Goal: Task Accomplishment & Management: Complete application form

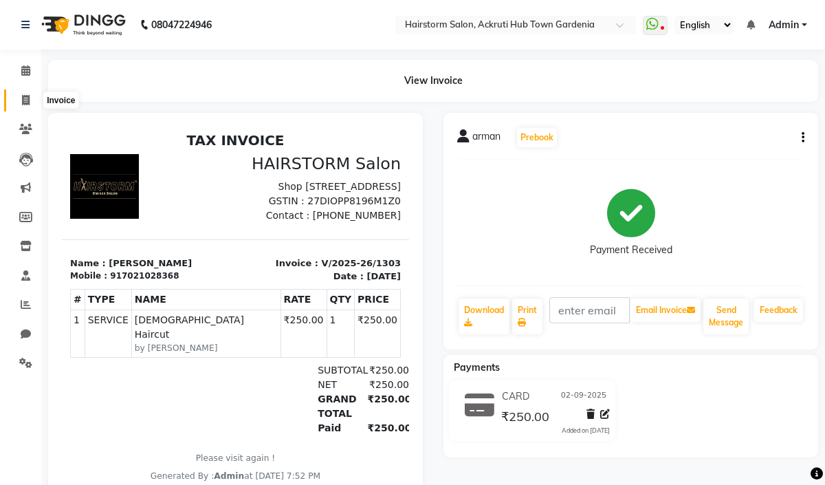
click at [32, 102] on span at bounding box center [26, 101] width 24 height 16
select select "service"
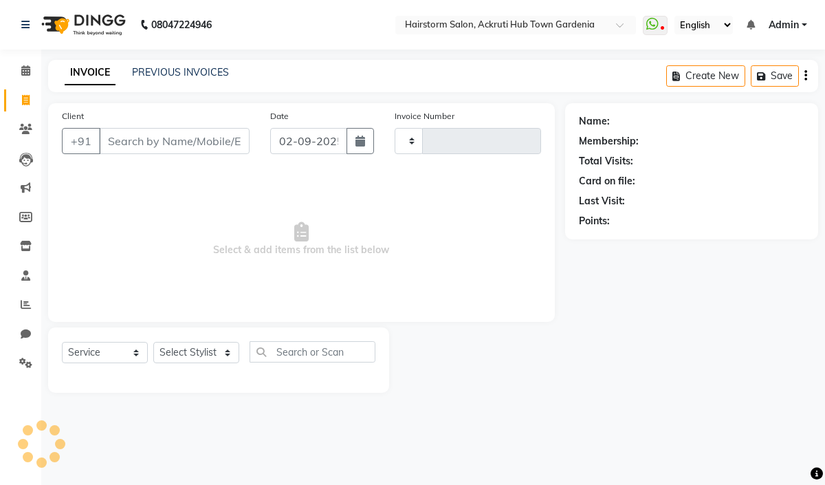
type input "1304"
select select "279"
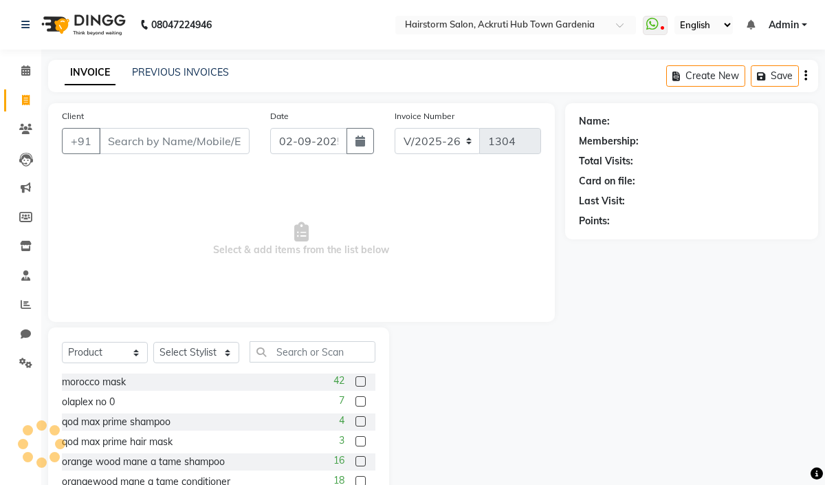
click at [131, 142] on input "Client" at bounding box center [174, 141] width 151 height 26
click at [127, 356] on select "Select Service Product Membership Package Voucher Prepaid Gift Card" at bounding box center [105, 352] width 86 height 21
select select "service"
click at [62, 343] on select "Select Service Product Membership Package Voucher Prepaid Gift Card" at bounding box center [105, 352] width 86 height 21
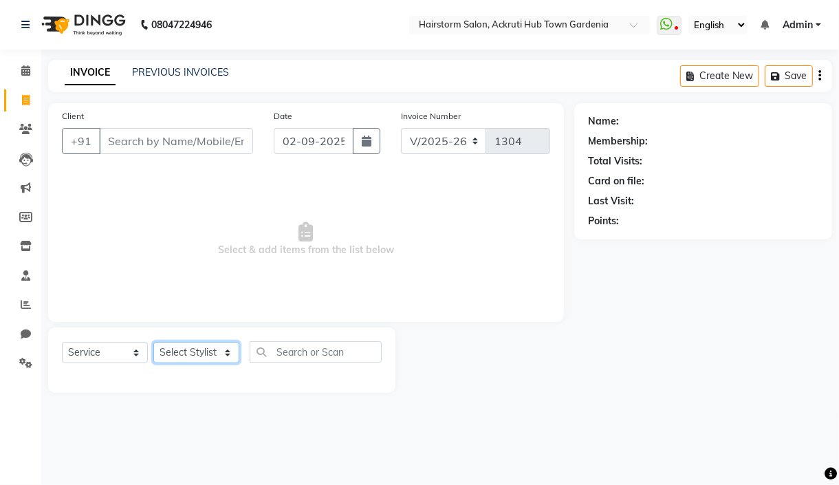
click at [221, 362] on select "Select Stylist [PERSON_NAME] deepak [PERSON_NAME] Neha [PERSON_NAME] [PERSON_NA…" at bounding box center [196, 352] width 86 height 21
select select "59938"
click at [153, 343] on select "Select Stylist [PERSON_NAME] deepak [PERSON_NAME] Neha [PERSON_NAME] [PERSON_NA…" at bounding box center [196, 352] width 86 height 21
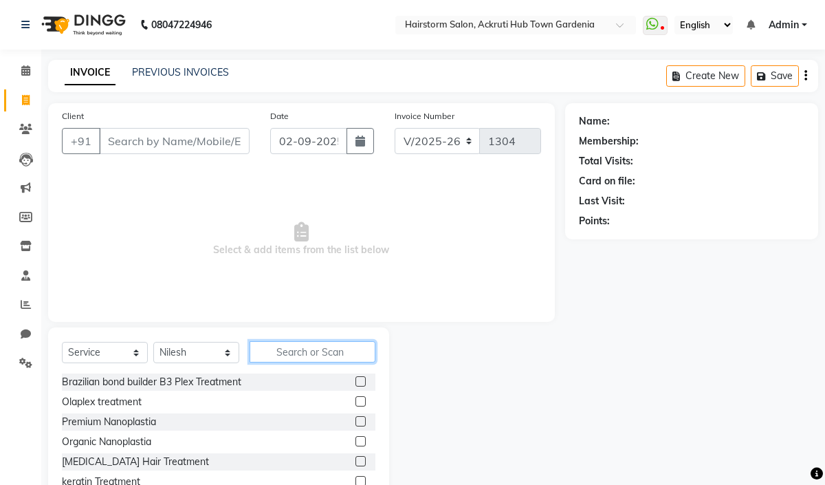
click at [278, 353] on input "text" at bounding box center [313, 351] width 126 height 21
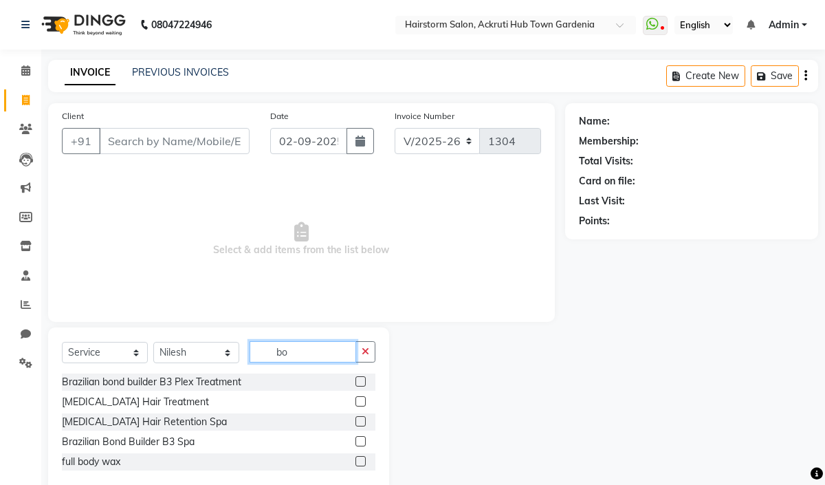
type input "bo"
click at [360, 403] on label at bounding box center [361, 401] width 10 height 10
click at [360, 403] on input "checkbox" at bounding box center [360, 402] width 9 height 9
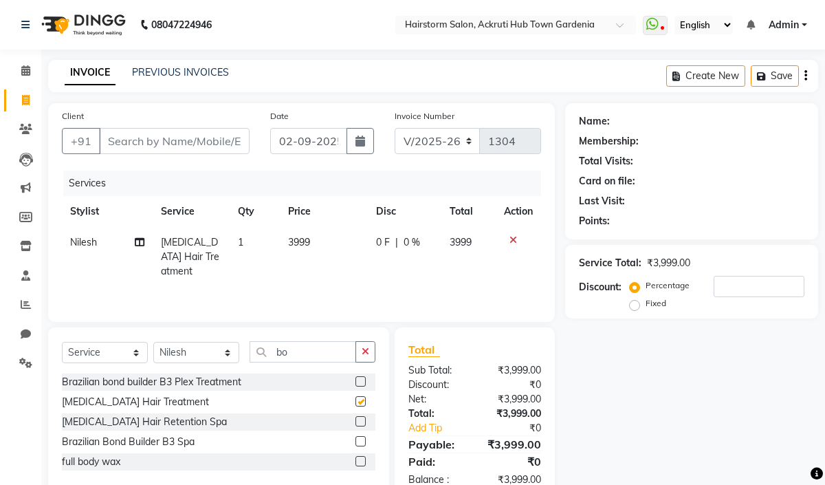
checkbox input "false"
click at [310, 244] on span "3999" at bounding box center [299, 242] width 22 height 12
select select "59938"
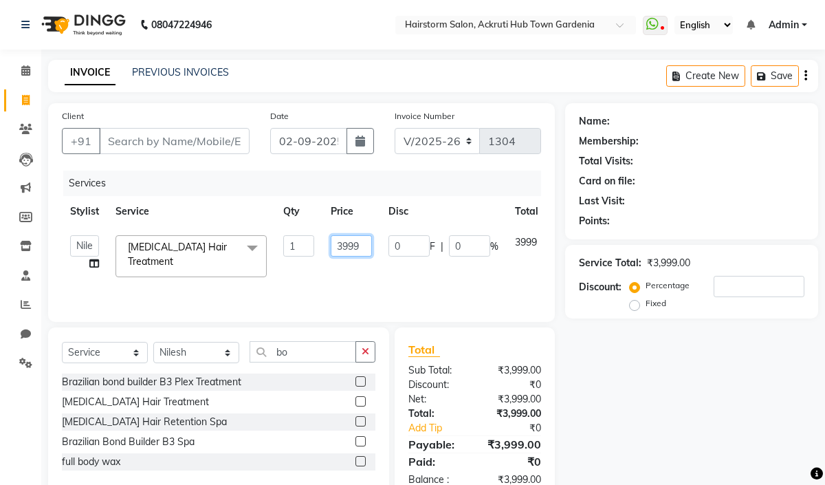
click at [346, 248] on input "3999" at bounding box center [351, 245] width 41 height 21
type input "3500"
click at [318, 279] on div "Services Stylist Service Qty Price Disc Total Action [PERSON_NAME] deepak [PERS…" at bounding box center [301, 240] width 479 height 138
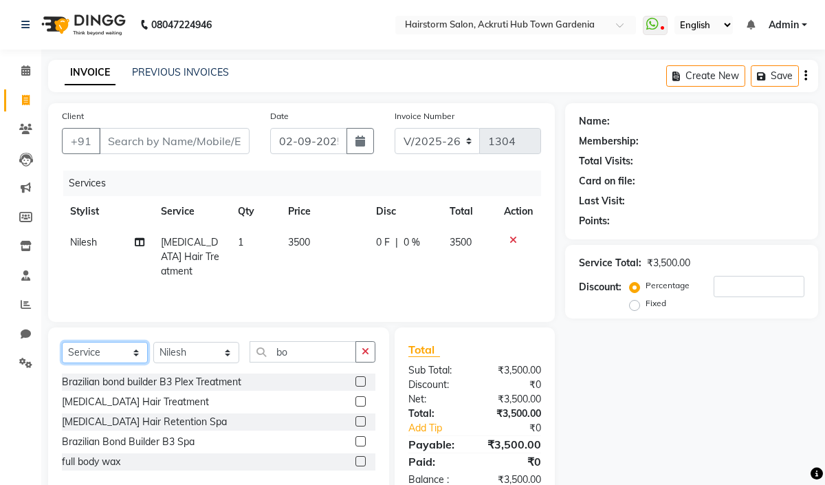
click at [108, 351] on select "Select Service Product Membership Package Voucher Prepaid Gift Card" at bounding box center [105, 352] width 86 height 21
select select "product"
click at [62, 343] on select "Select Service Product Membership Package Voucher Prepaid Gift Card" at bounding box center [105, 352] width 86 height 21
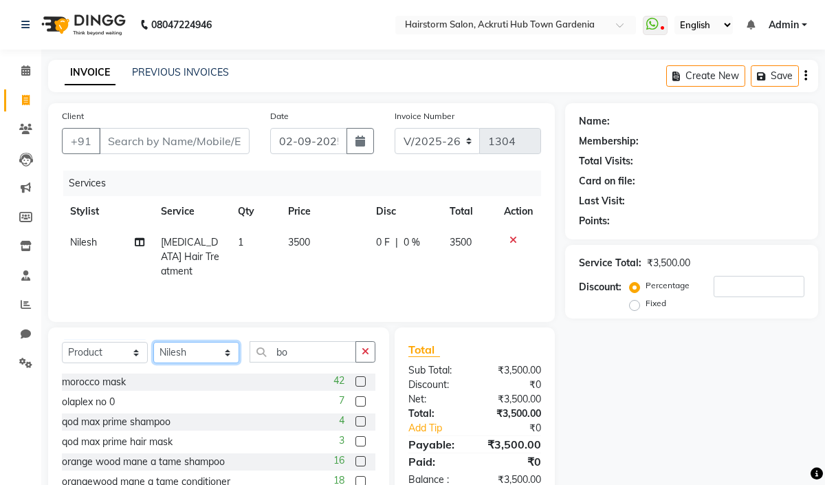
click at [214, 351] on select "Select Stylist [PERSON_NAME] deepak [PERSON_NAME] Neha [PERSON_NAME] [PERSON_NA…" at bounding box center [196, 352] width 86 height 21
click at [153, 343] on select "Select Stylist [PERSON_NAME] deepak [PERSON_NAME] Neha [PERSON_NAME] [PERSON_NA…" at bounding box center [196, 352] width 86 height 21
click at [140, 242] on icon at bounding box center [140, 242] width 10 height 10
select select "59938"
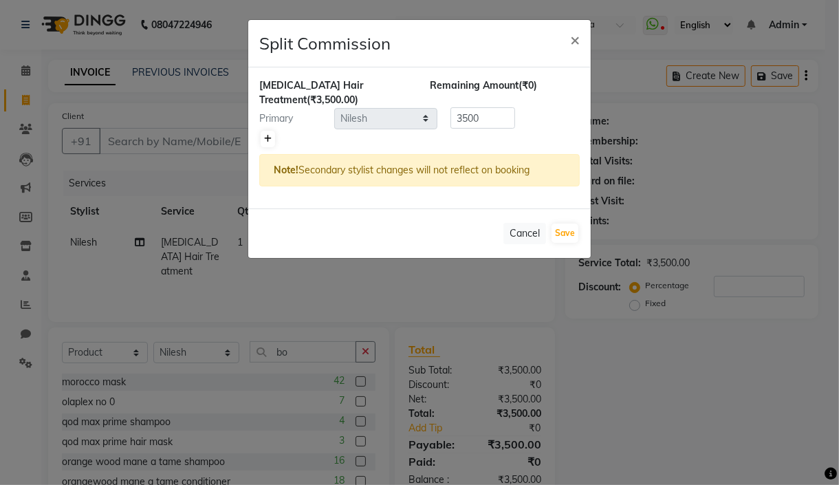
click at [267, 139] on icon at bounding box center [268, 139] width 8 height 8
type input "1750"
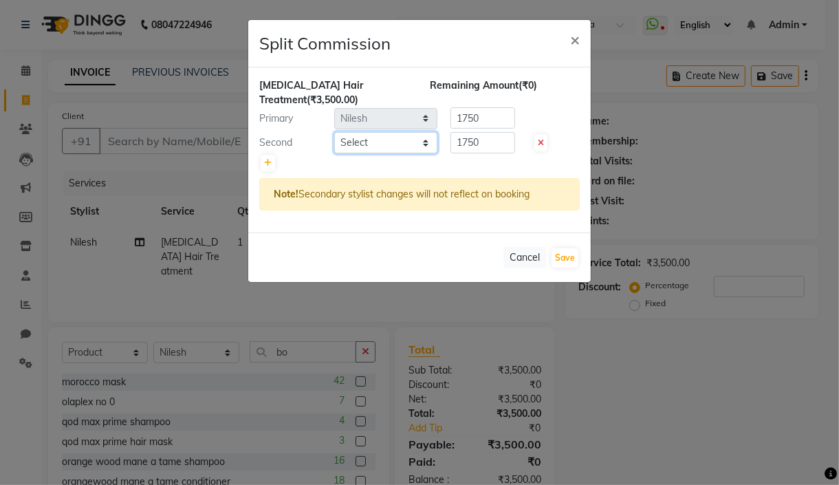
click at [397, 143] on select "Select [PERSON_NAME] deepak [PERSON_NAME] Neha [PERSON_NAME] [PERSON_NAME]" at bounding box center [385, 142] width 103 height 21
select select "71353"
click at [334, 132] on select "Select [PERSON_NAME] deepak [PERSON_NAME] Neha [PERSON_NAME] [PERSON_NAME]" at bounding box center [385, 142] width 103 height 21
click at [558, 258] on button "Save" at bounding box center [565, 257] width 27 height 19
select select "Select"
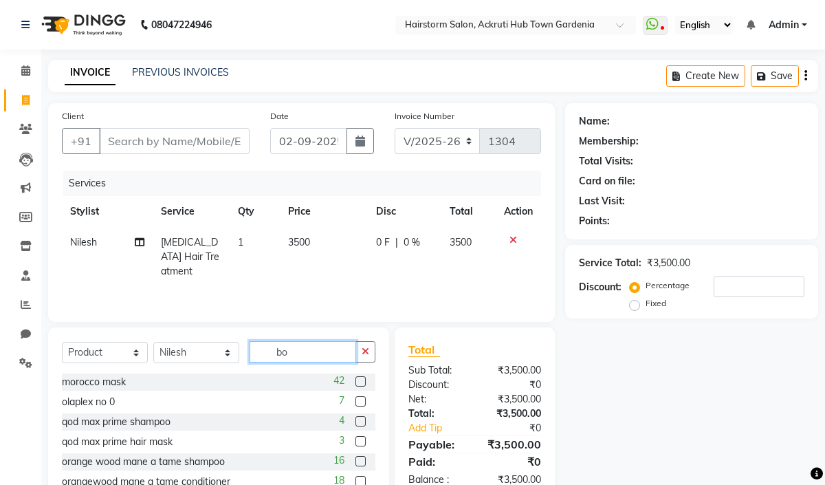
click at [320, 357] on input "bo" at bounding box center [303, 351] width 107 height 21
type input "b"
type input "k9"
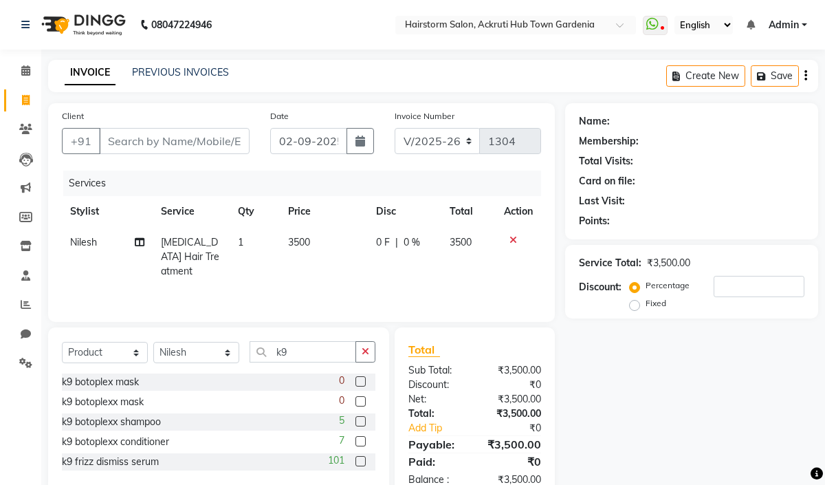
click at [363, 420] on label at bounding box center [361, 421] width 10 height 10
click at [363, 420] on input "checkbox" at bounding box center [360, 422] width 9 height 9
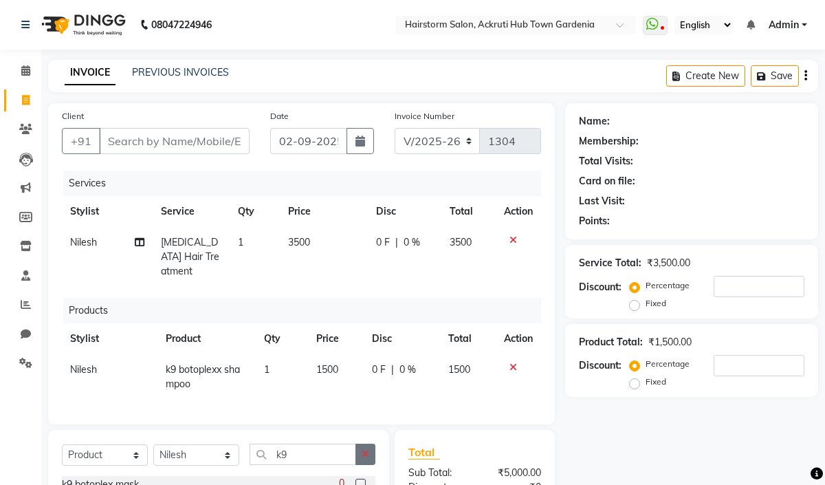
checkbox input "false"
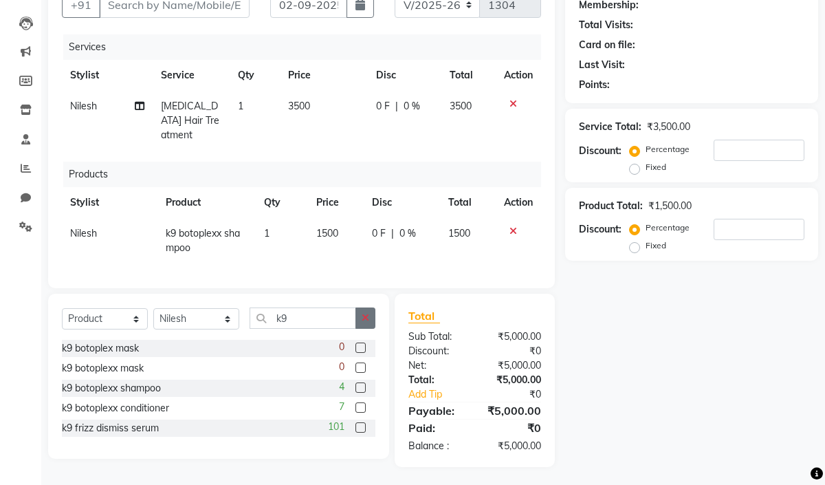
scroll to position [138, 0]
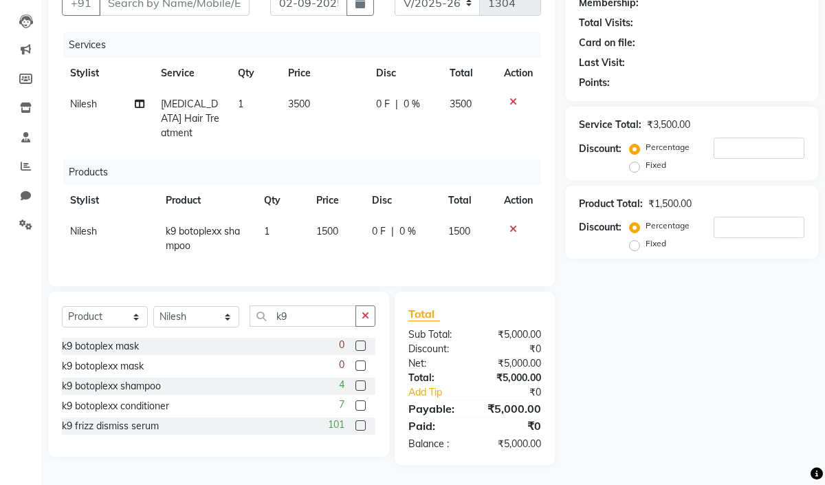
click at [360, 408] on label at bounding box center [361, 405] width 10 height 10
click at [360, 408] on input "checkbox" at bounding box center [360, 406] width 9 height 9
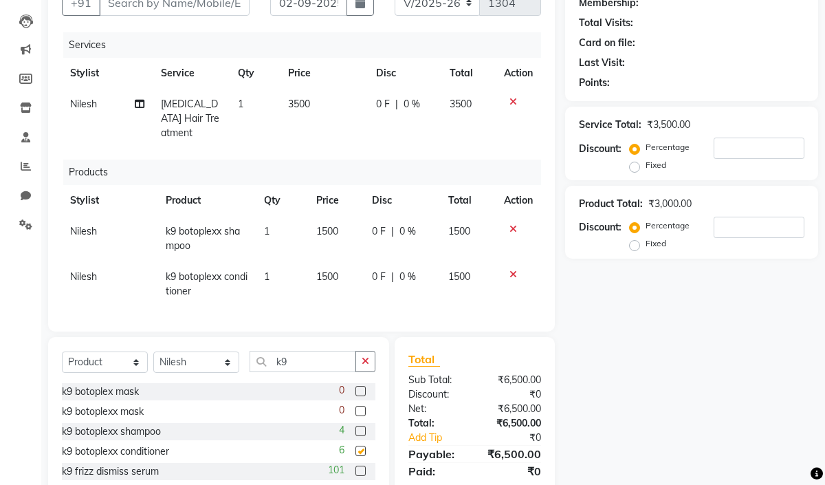
checkbox input "false"
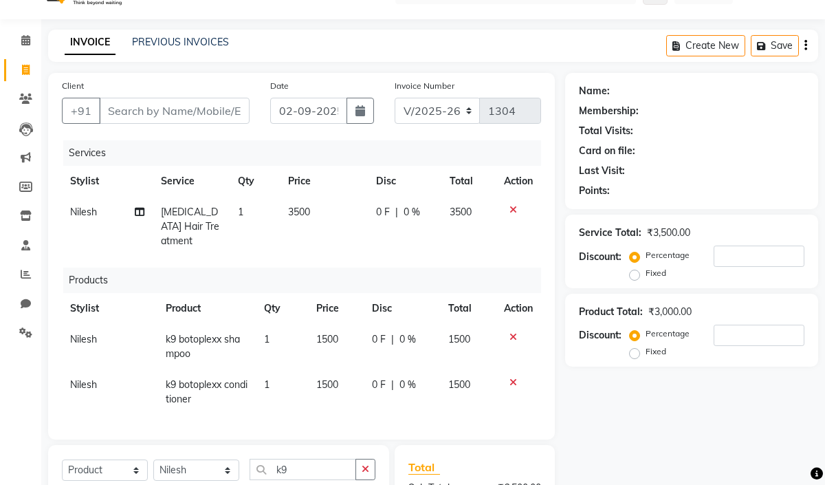
scroll to position [1, 0]
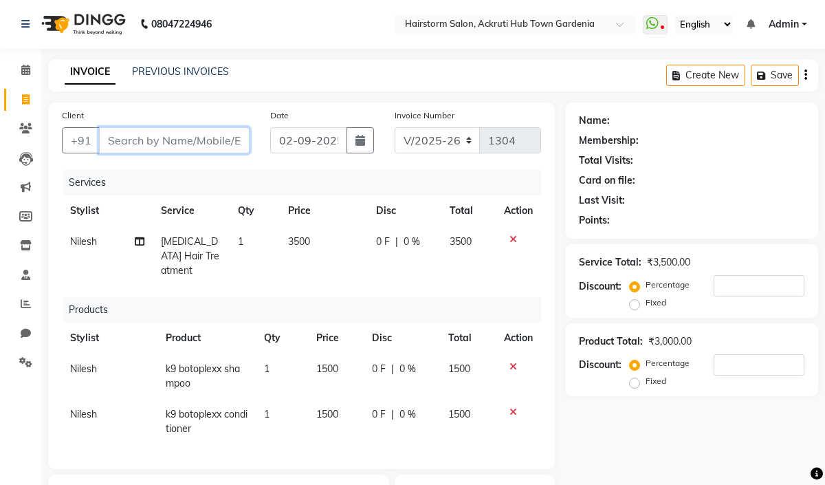
click at [138, 147] on input "Client" at bounding box center [174, 140] width 151 height 26
type input "9"
type input "0"
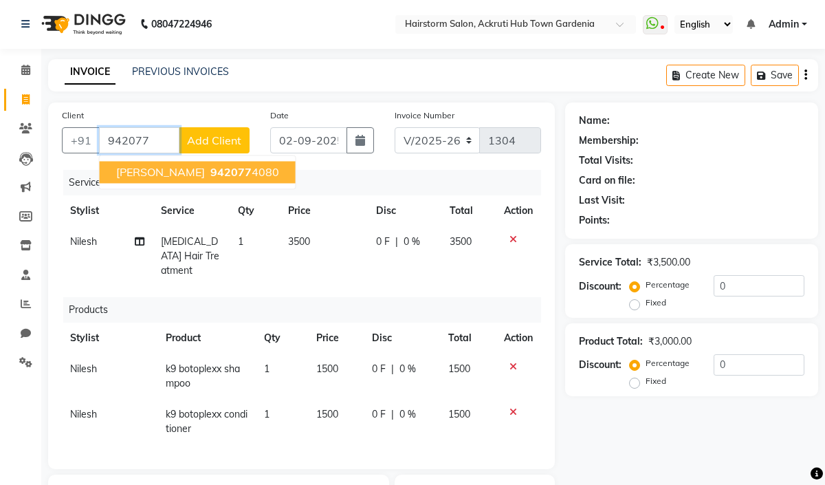
click at [194, 184] on ngb-typeahead-window "[PERSON_NAME] 942077 4080" at bounding box center [197, 172] width 197 height 34
click at [210, 175] on span "942077" at bounding box center [230, 172] width 41 height 14
type input "9420774080"
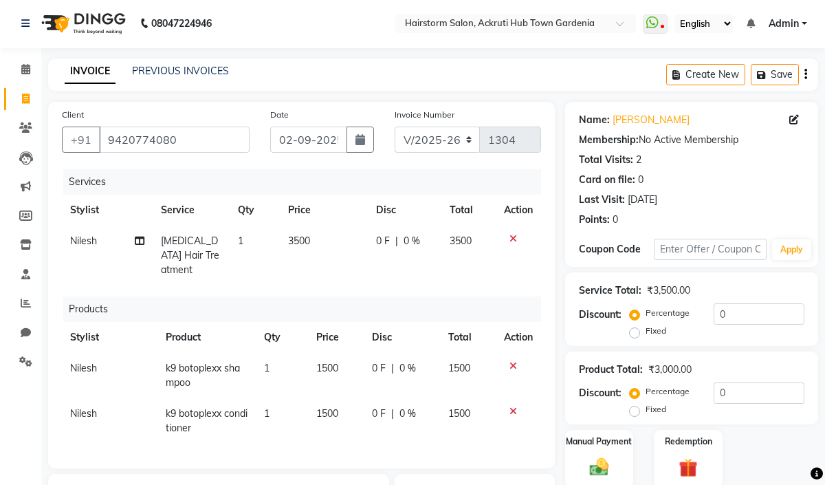
scroll to position [184, 0]
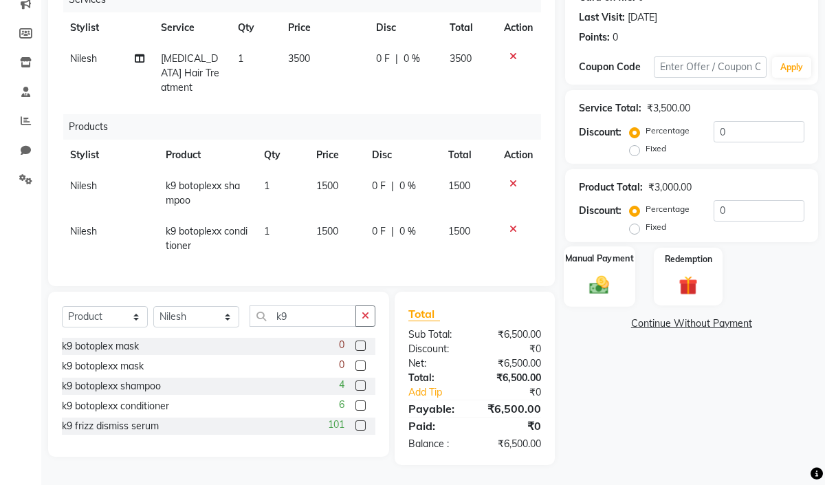
click at [598, 270] on div "Manual Payment" at bounding box center [600, 276] width 72 height 61
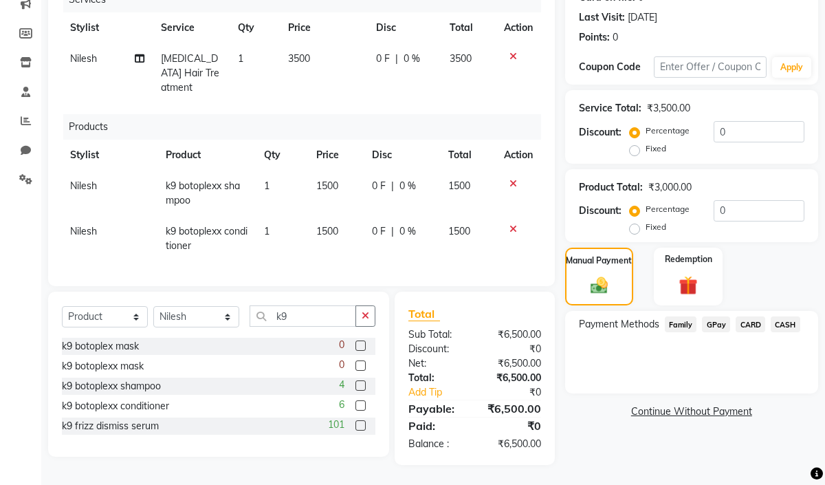
click at [720, 323] on span "GPay" at bounding box center [716, 324] width 28 height 16
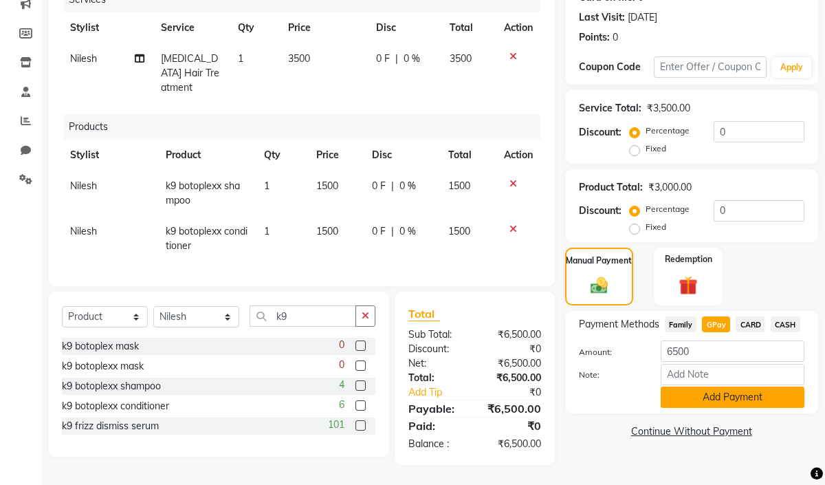
click at [715, 400] on button "Add Payment" at bounding box center [733, 397] width 144 height 21
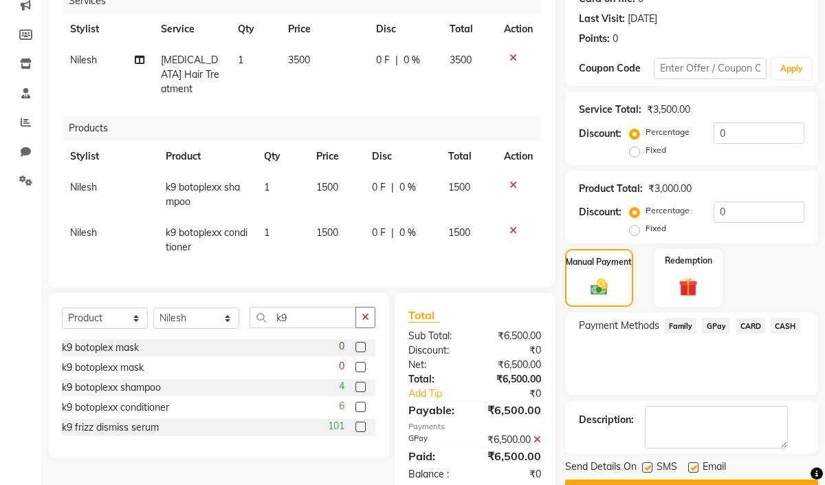
scroll to position [135, 0]
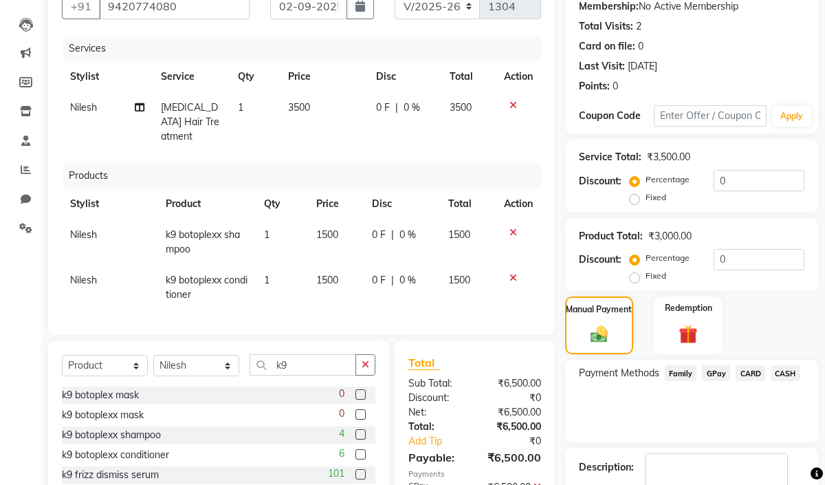
click at [719, 371] on span "GPay" at bounding box center [716, 373] width 28 height 16
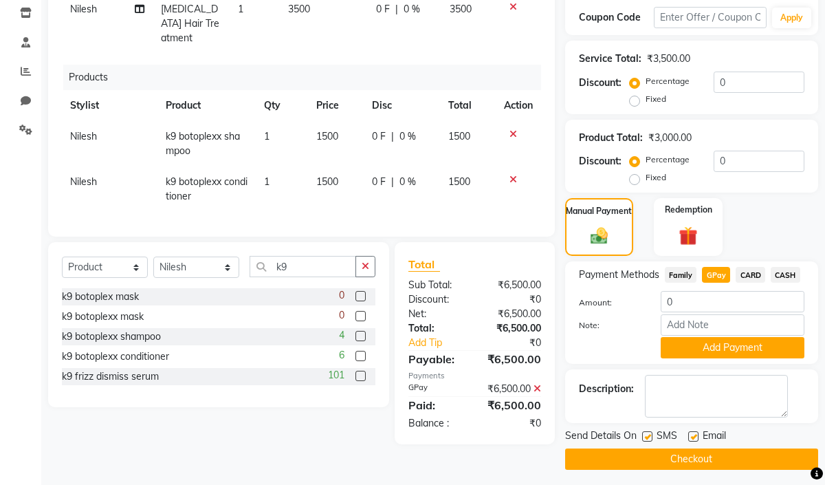
scroll to position [241, 0]
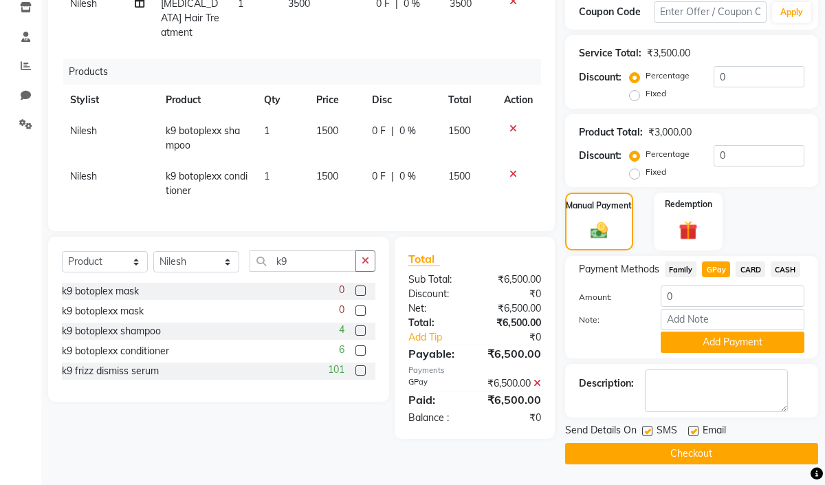
click at [648, 450] on button "Checkout" at bounding box center [691, 453] width 253 height 21
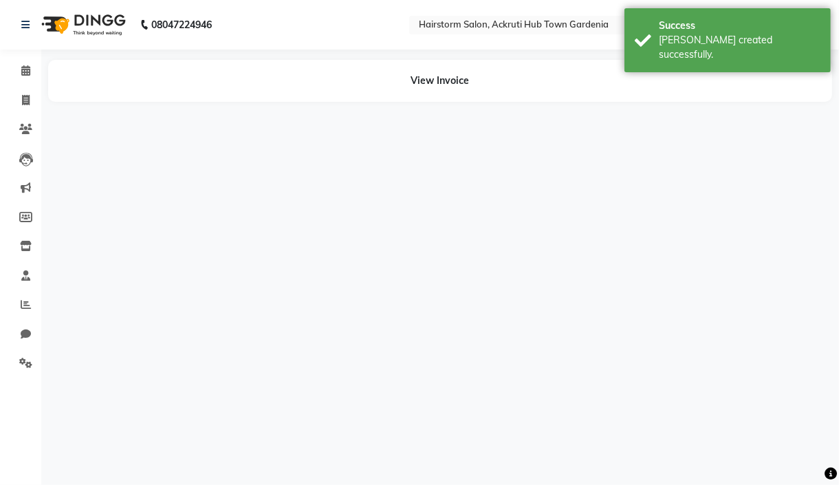
select select "59938"
select select "71353"
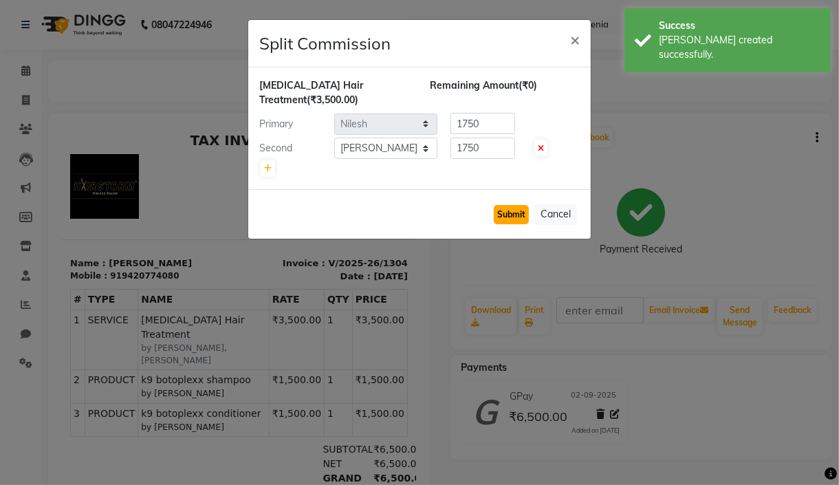
click at [499, 213] on button "Submit" at bounding box center [511, 214] width 35 height 19
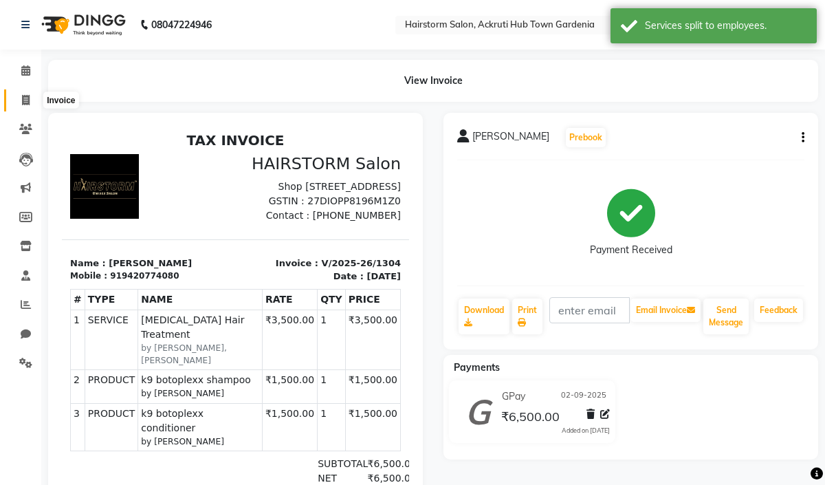
click at [24, 102] on icon at bounding box center [26, 100] width 8 height 10
select select "279"
select select "service"
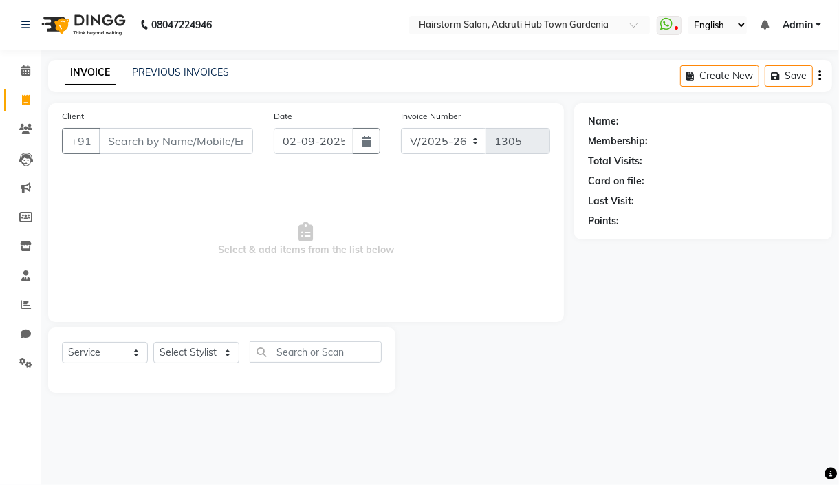
click at [141, 142] on input "Client" at bounding box center [176, 141] width 154 height 26
type input "8828449649"
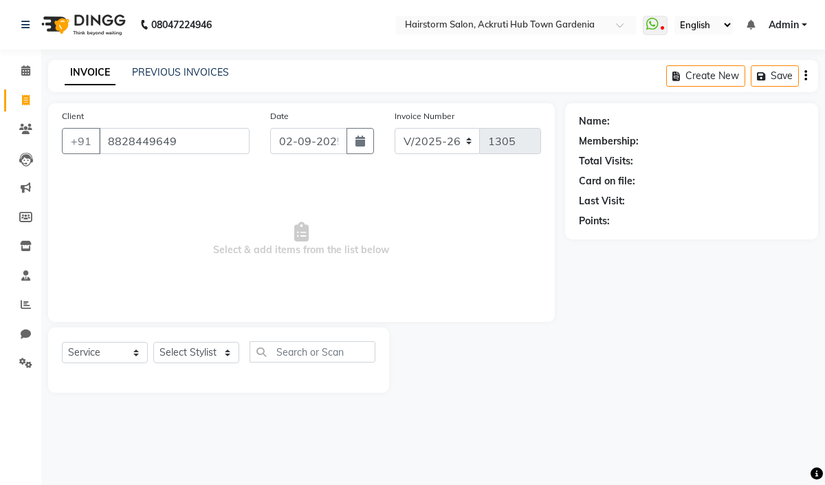
select select "product"
type input "8828449649"
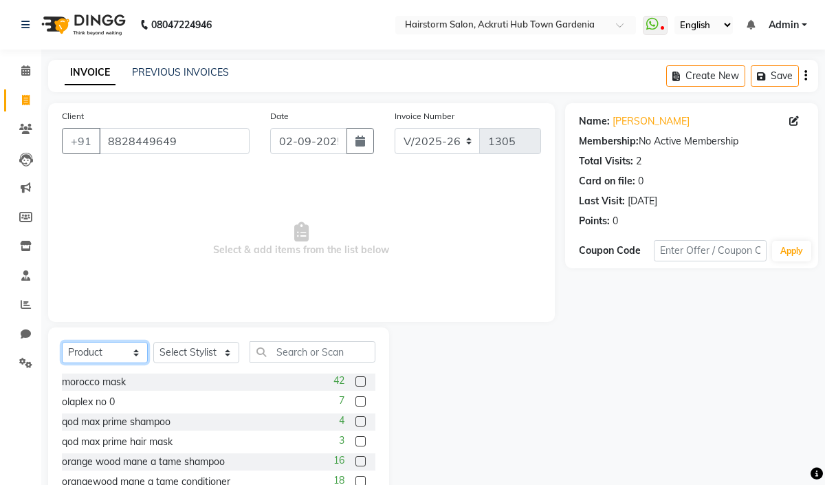
drag, startPoint x: 135, startPoint y: 351, endPoint x: 140, endPoint y: 344, distance: 8.4
click at [135, 351] on select "Select Service Product Membership Package Voucher Prepaid Gift Card" at bounding box center [105, 352] width 86 height 21
select select "service"
click at [62, 343] on select "Select Service Product Membership Package Voucher Prepaid Gift Card" at bounding box center [105, 352] width 86 height 21
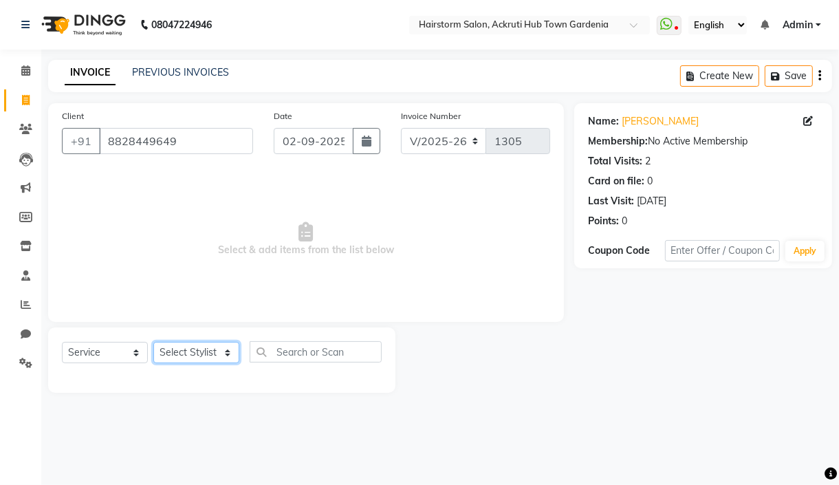
click at [226, 356] on select "Select Stylist [PERSON_NAME] deepak [PERSON_NAME] Neha [PERSON_NAME] [PERSON_NA…" at bounding box center [196, 352] width 86 height 21
select select "59936"
click at [153, 343] on select "Select Stylist [PERSON_NAME] deepak [PERSON_NAME] Neha [PERSON_NAME] [PERSON_NA…" at bounding box center [196, 352] width 86 height 21
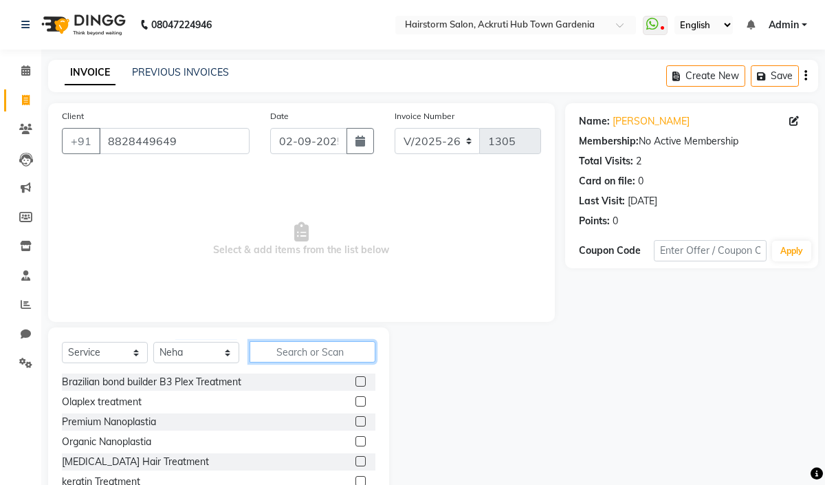
click at [295, 357] on input "text" at bounding box center [313, 351] width 126 height 21
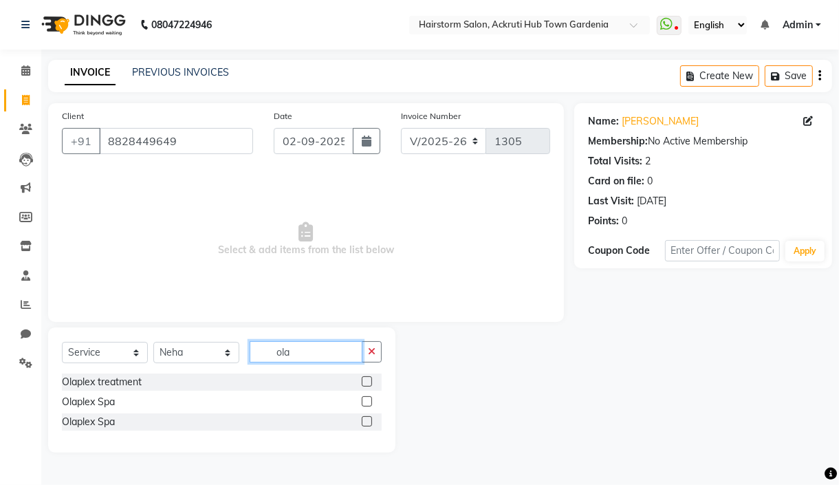
type input "ola"
click at [363, 404] on label at bounding box center [367, 401] width 10 height 10
click at [363, 404] on input "checkbox" at bounding box center [366, 402] width 9 height 9
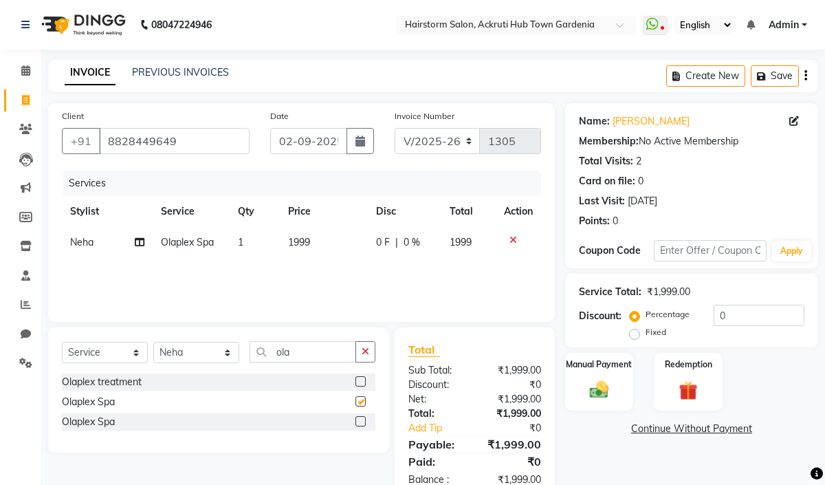
checkbox input "false"
click at [607, 391] on img at bounding box center [599, 389] width 32 height 23
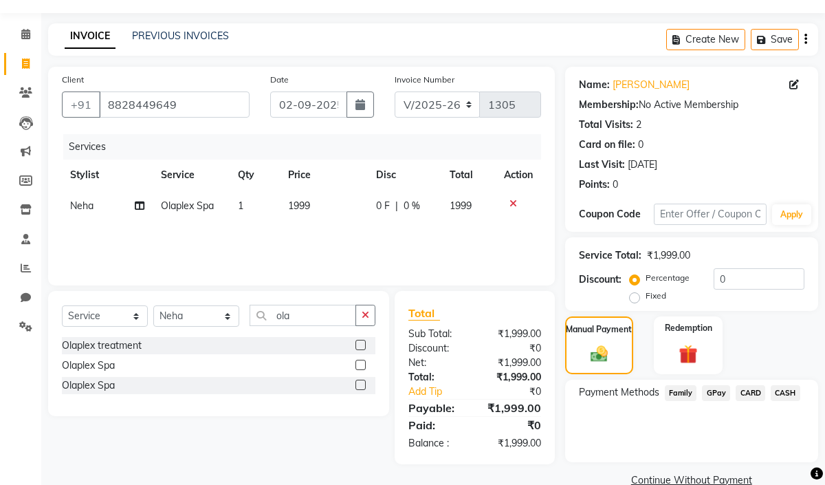
scroll to position [62, 0]
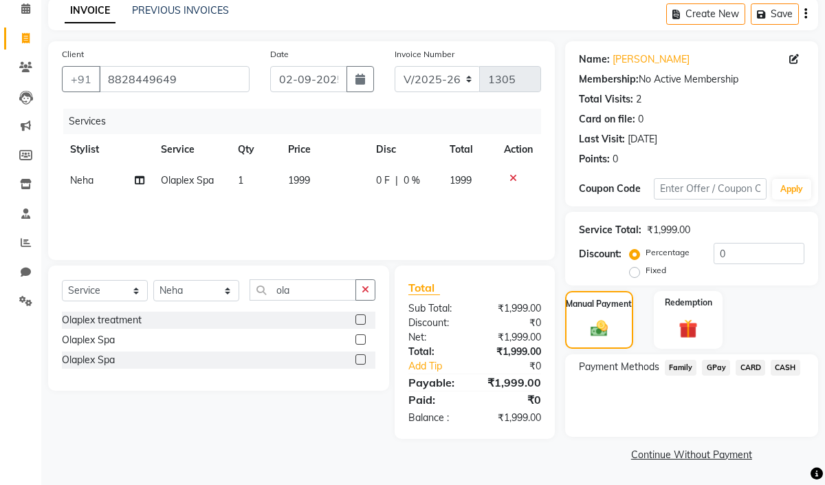
click at [708, 365] on span "GPay" at bounding box center [716, 368] width 28 height 16
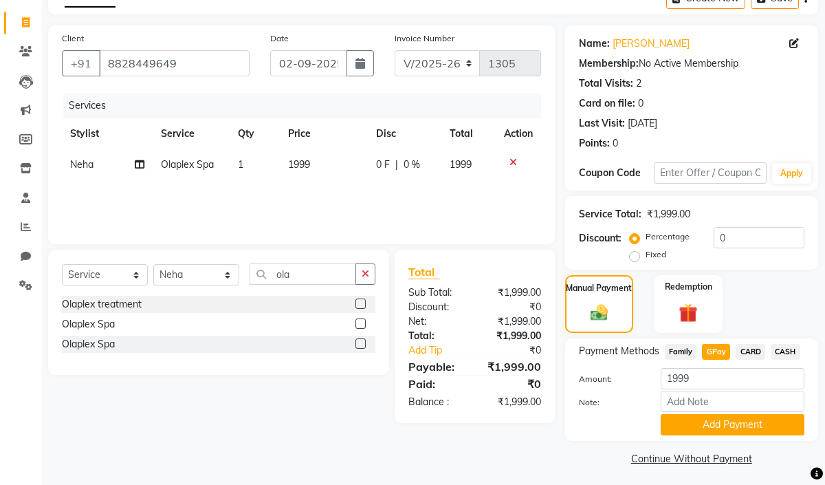
scroll to position [83, 0]
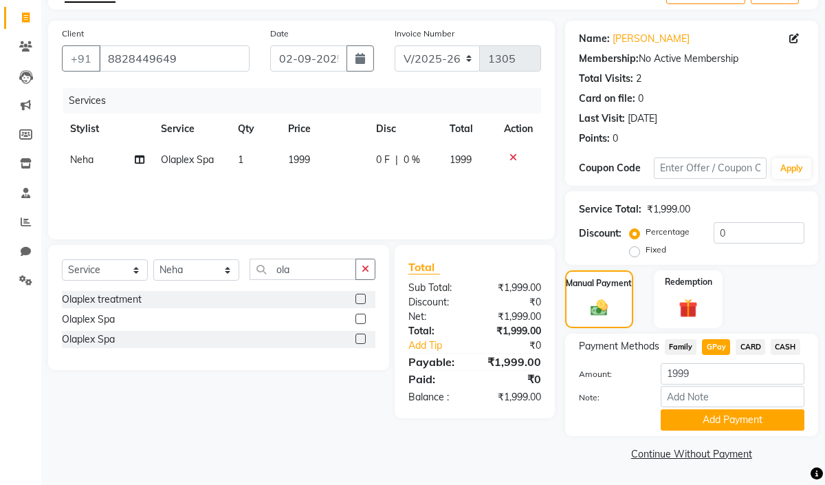
click at [695, 433] on div "Payment Methods Family GPay CARD CASH Amount: 1999 Note: Add Payment" at bounding box center [691, 385] width 253 height 102
click at [695, 428] on button "Add Payment" at bounding box center [733, 419] width 144 height 21
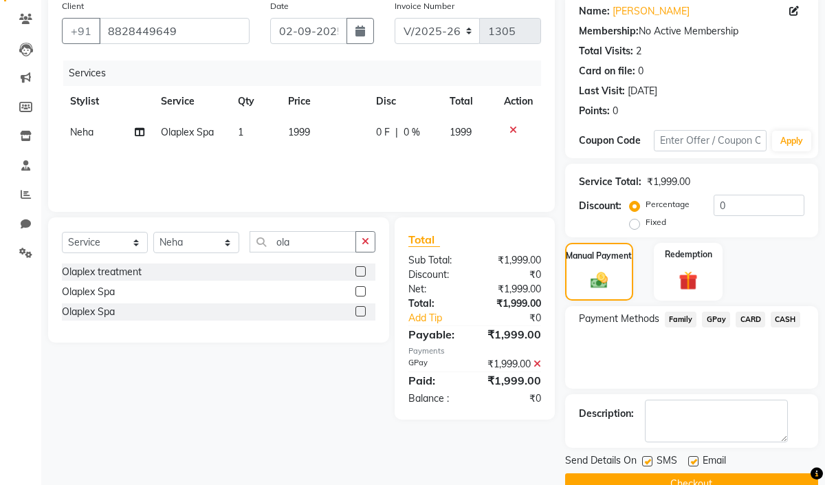
scroll to position [140, 0]
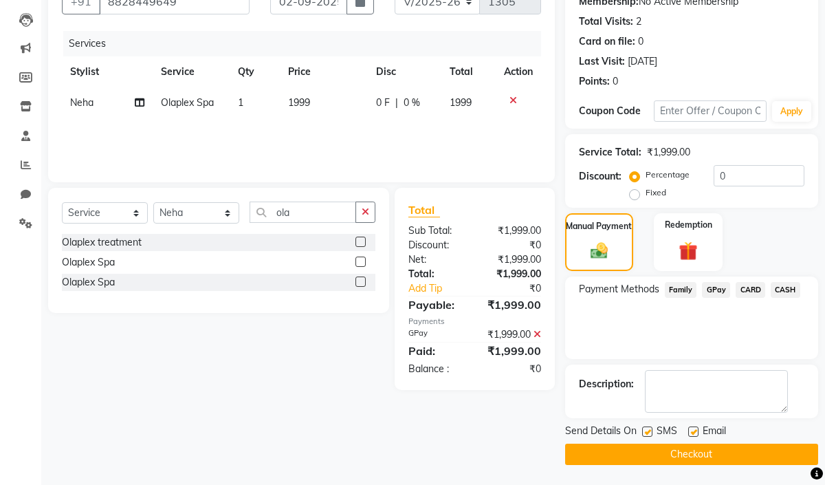
click at [680, 448] on button "Checkout" at bounding box center [691, 454] width 253 height 21
